Goal: Task Accomplishment & Management: Manage account settings

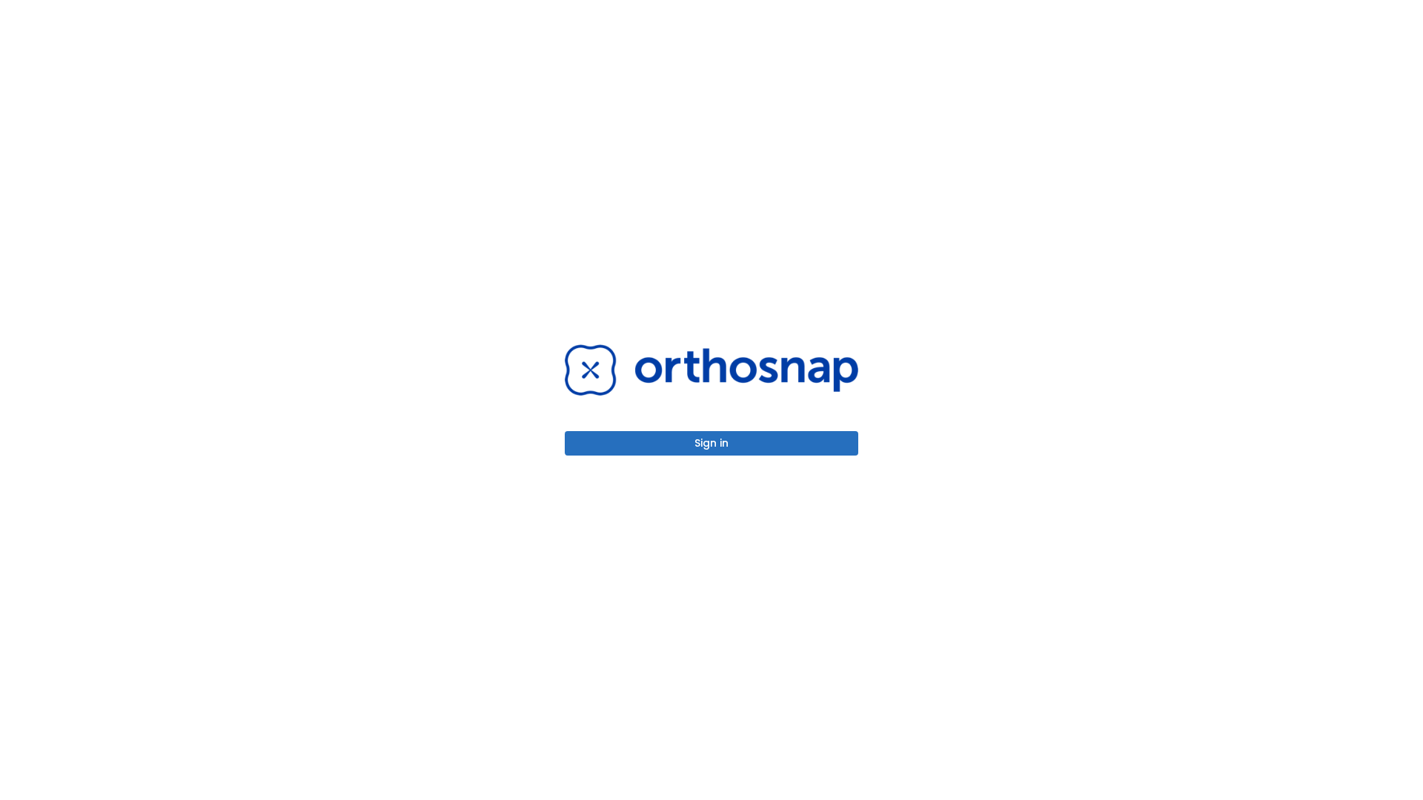
click at [711, 443] on button "Sign in" at bounding box center [711, 443] width 293 height 24
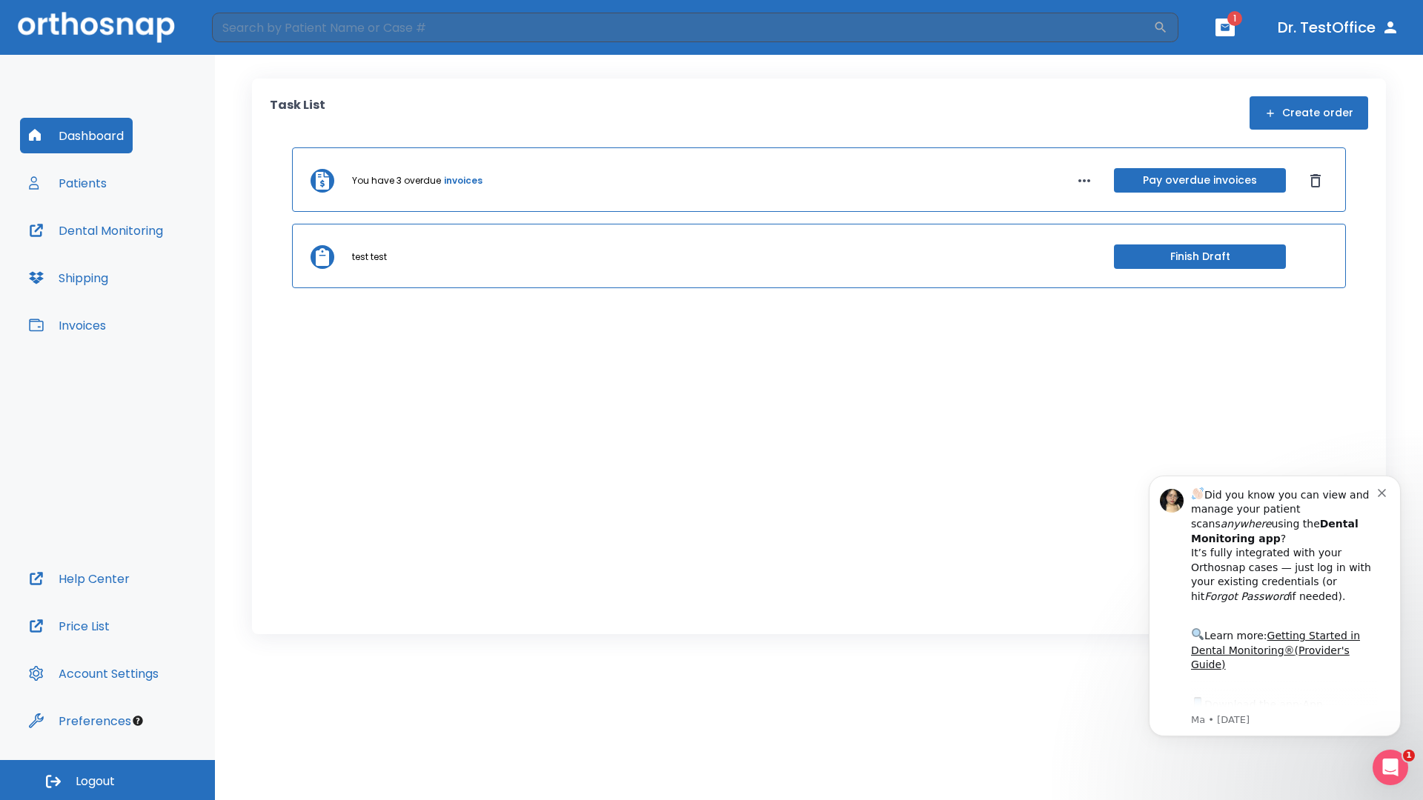
click at [107, 780] on span "Logout" at bounding box center [95, 782] width 39 height 16
